Goal: Transaction & Acquisition: Purchase product/service

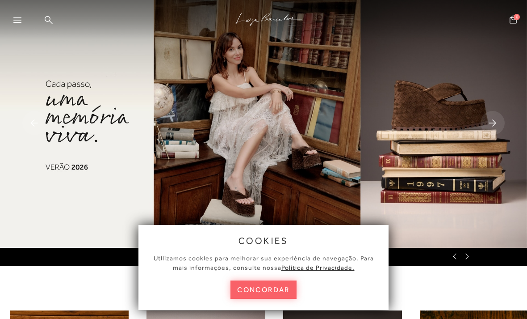
click at [262, 289] on button "concordar" at bounding box center [264, 289] width 66 height 18
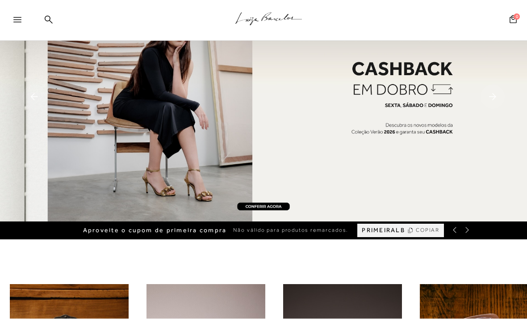
scroll to position [26, 0]
click at [394, 231] on span "PRIMEIRALB" at bounding box center [383, 230] width 43 height 8
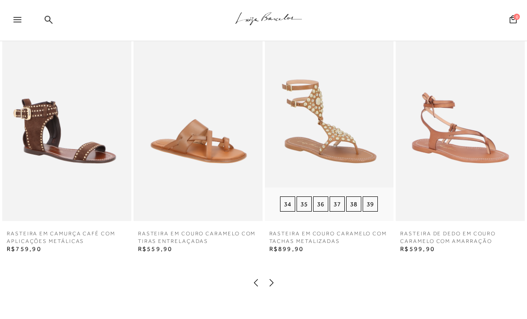
scroll to position [1356, 0]
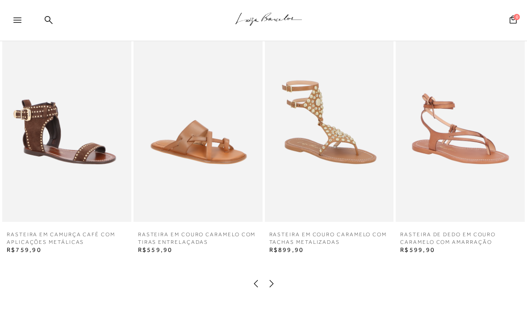
click at [273, 286] on icon at bounding box center [271, 283] width 9 height 9
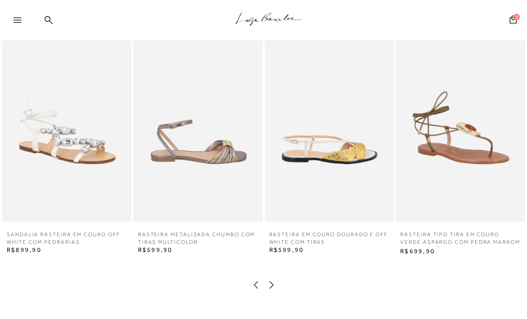
click at [273, 286] on icon at bounding box center [271, 284] width 9 height 9
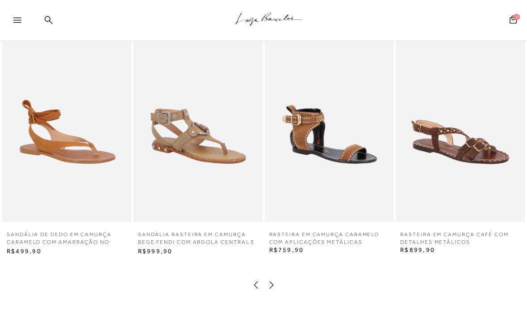
click at [272, 285] on icon at bounding box center [271, 284] width 4 height 7
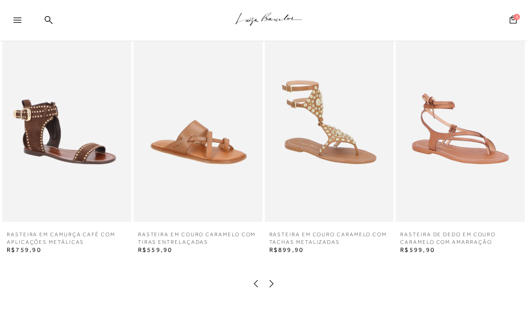
click at [272, 284] on icon at bounding box center [271, 283] width 9 height 9
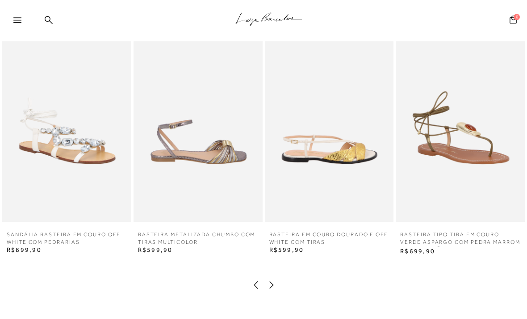
click at [272, 283] on icon at bounding box center [271, 284] width 9 height 9
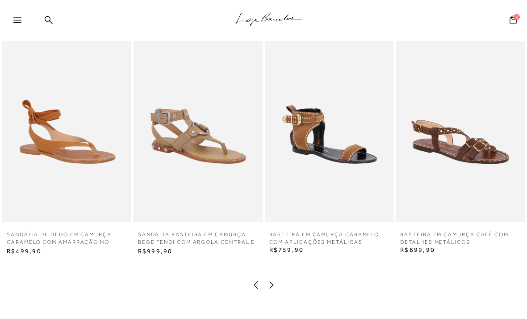
click at [272, 283] on icon at bounding box center [271, 284] width 4 height 7
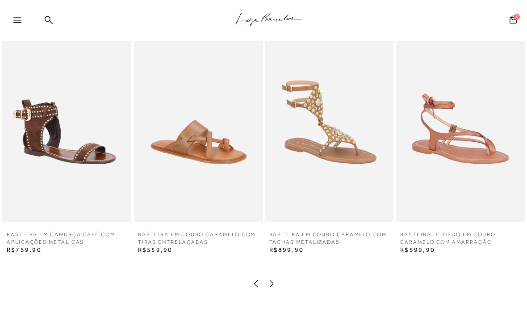
click at [272, 282] on icon at bounding box center [271, 283] width 9 height 9
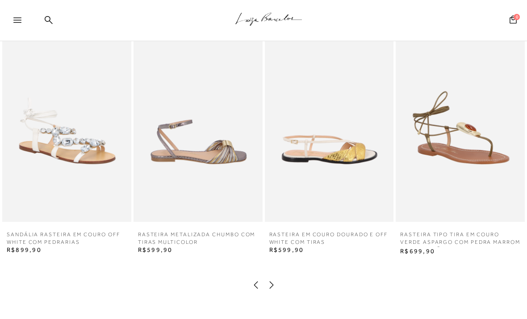
click at [271, 282] on icon at bounding box center [271, 284] width 4 height 7
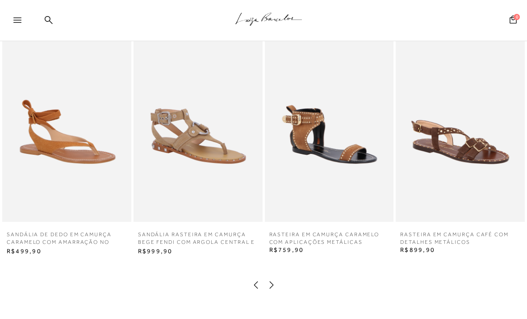
click at [271, 281] on icon at bounding box center [271, 284] width 9 height 9
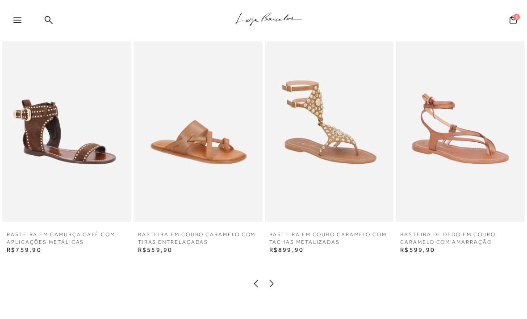
click at [271, 281] on icon at bounding box center [271, 283] width 9 height 9
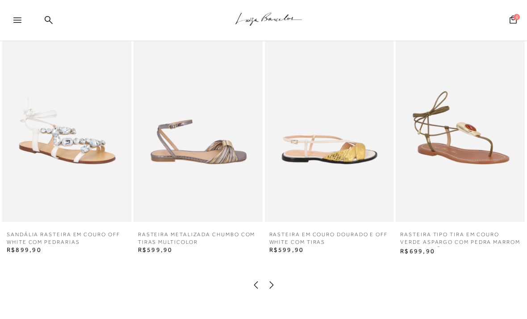
click at [271, 287] on icon at bounding box center [271, 284] width 9 height 9
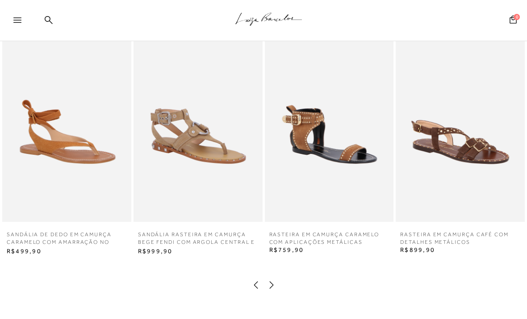
click at [271, 286] on icon at bounding box center [271, 284] width 4 height 7
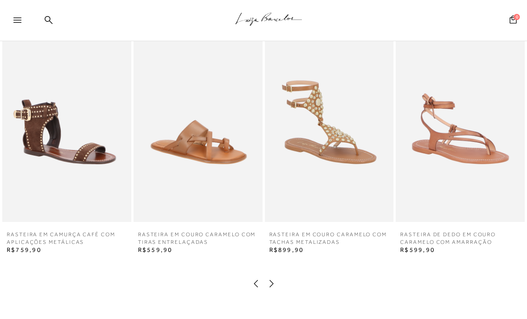
click at [271, 286] on icon at bounding box center [271, 283] width 9 height 9
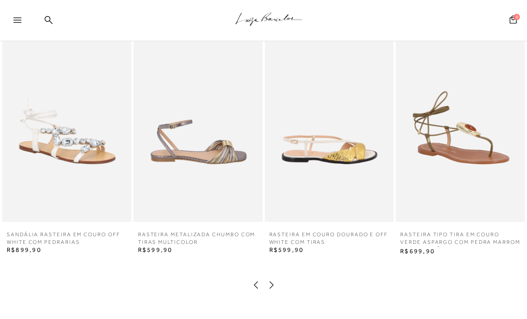
click at [271, 286] on icon at bounding box center [271, 284] width 9 height 9
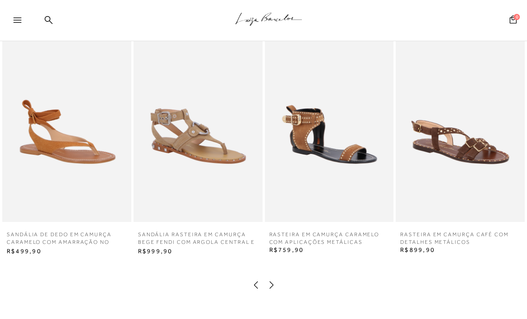
click at [271, 285] on icon at bounding box center [271, 284] width 9 height 9
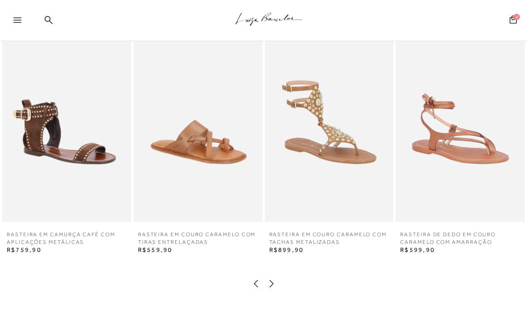
click at [271, 285] on icon at bounding box center [271, 283] width 4 height 7
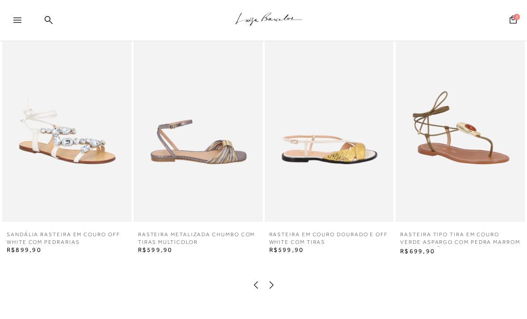
click at [271, 285] on icon at bounding box center [271, 284] width 9 height 9
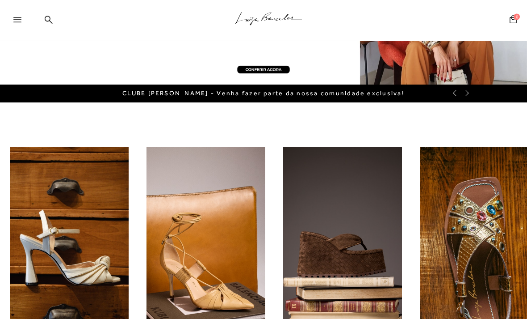
scroll to position [0, 0]
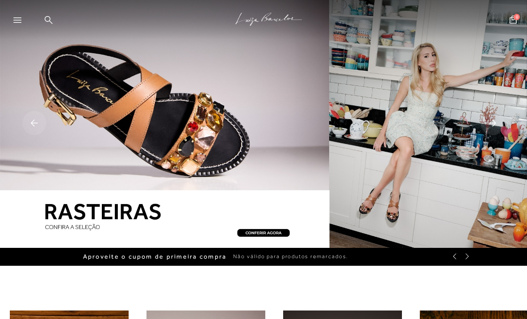
click at [267, 232] on div at bounding box center [263, 124] width 527 height 248
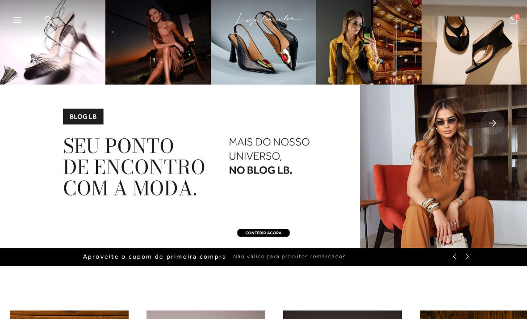
click at [17, 17] on div at bounding box center [21, 22] width 16 height 13
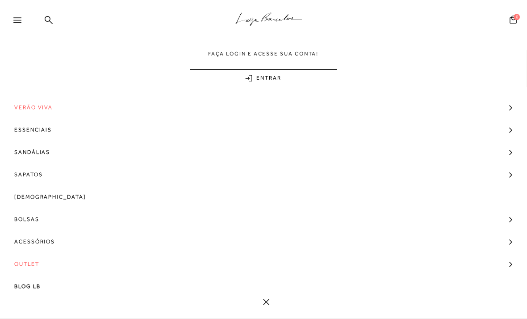
click at [25, 265] on span "Outlet" at bounding box center [26, 263] width 25 height 22
click at [34, 281] on span "Modelo" at bounding box center [32, 280] width 26 height 6
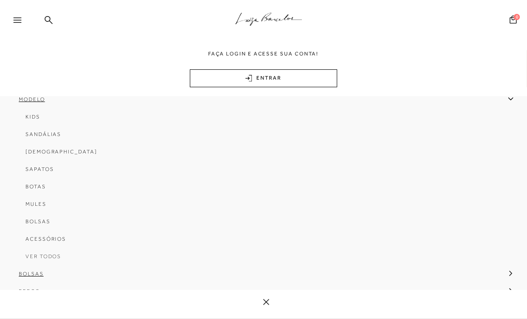
scroll to position [145, 0]
click at [49, 171] on span "Sandálias" at bounding box center [43, 170] width 36 height 6
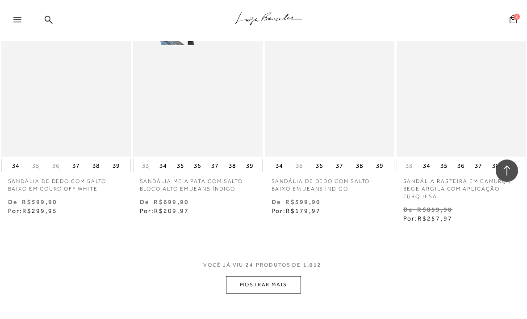
scroll to position [1450, 0]
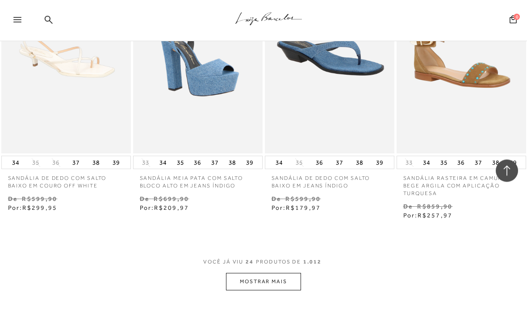
click at [263, 273] on button "MOSTRAR MAIS" at bounding box center [263, 281] width 75 height 17
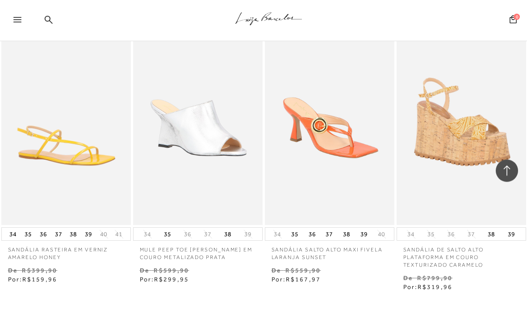
scroll to position [3001, 0]
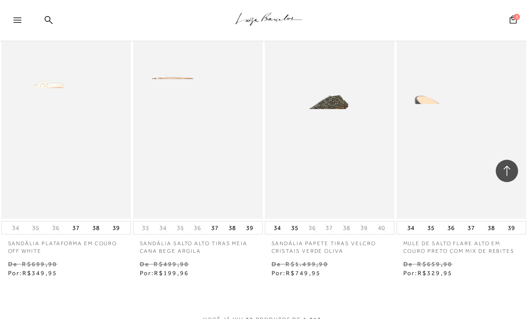
scroll to position [4619, 0]
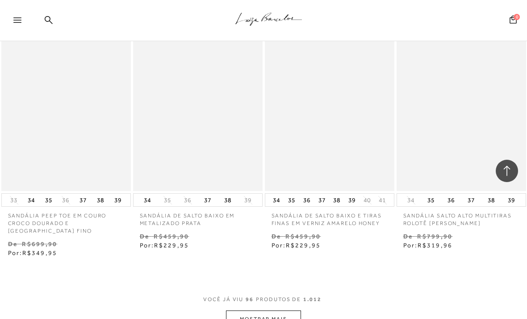
scroll to position [6266, 0]
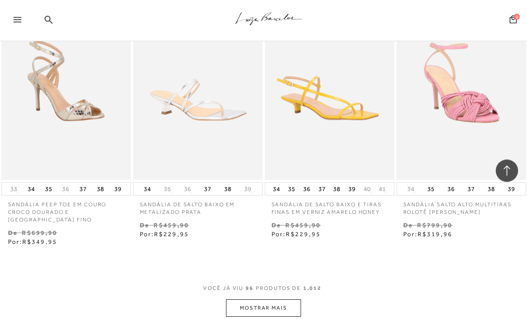
click at [256, 299] on button "MOSTRAR MAIS" at bounding box center [263, 307] width 75 height 17
